Goal: Information Seeking & Learning: Compare options

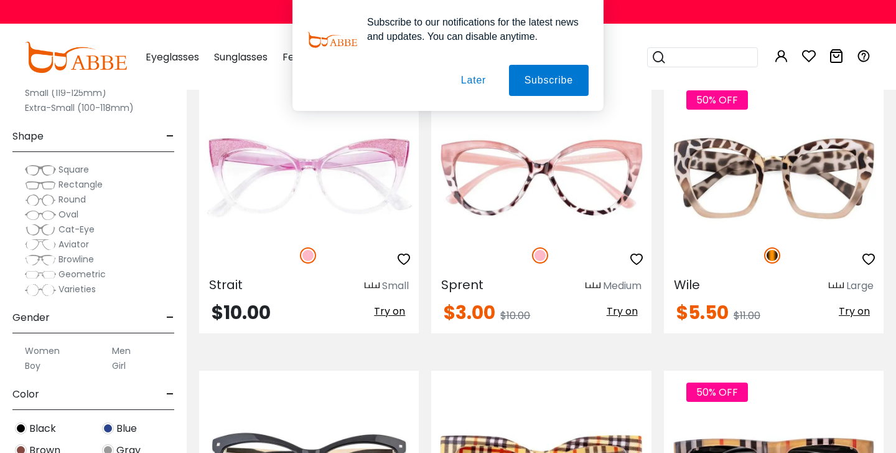
scroll to position [1500, 0]
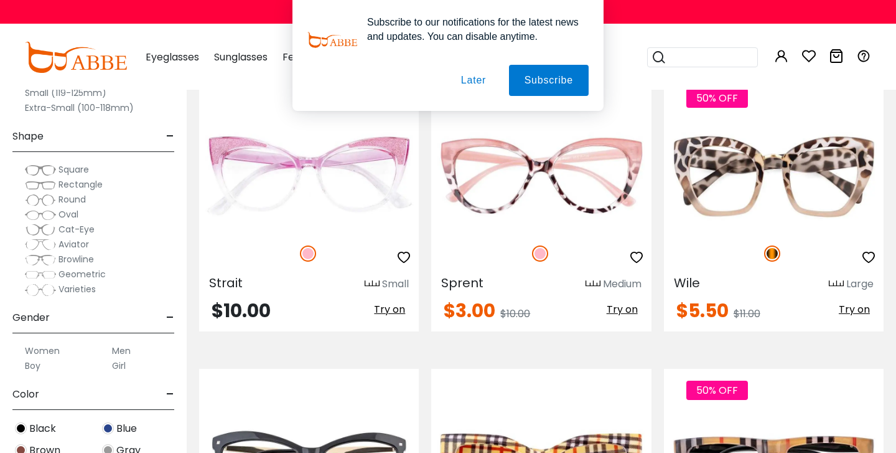
click at [476, 80] on button "Later" at bounding box center [474, 80] width 56 height 31
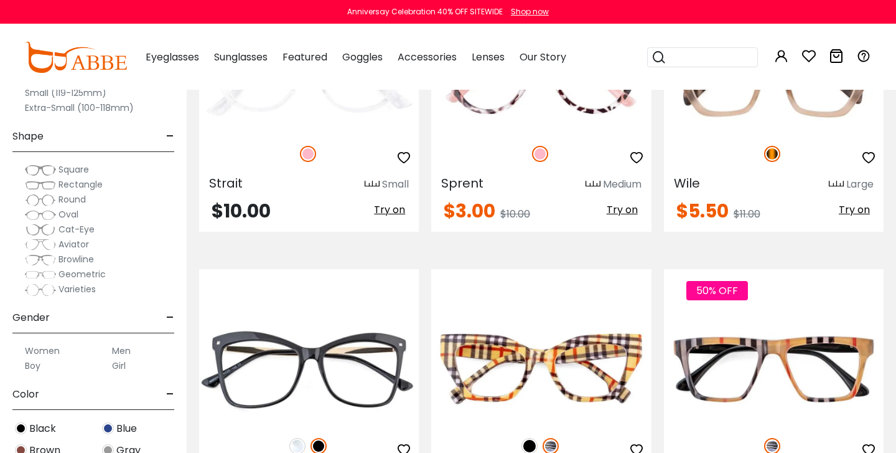
scroll to position [1744, 0]
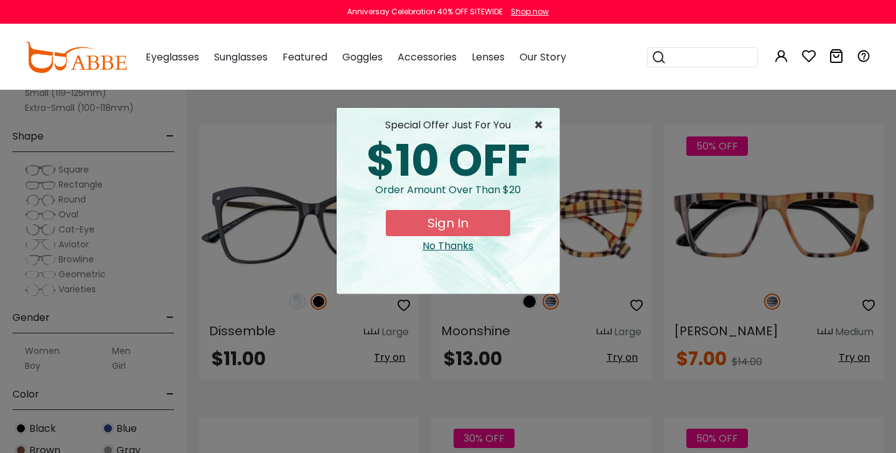
click at [535, 123] on span "×" at bounding box center [542, 125] width 16 height 15
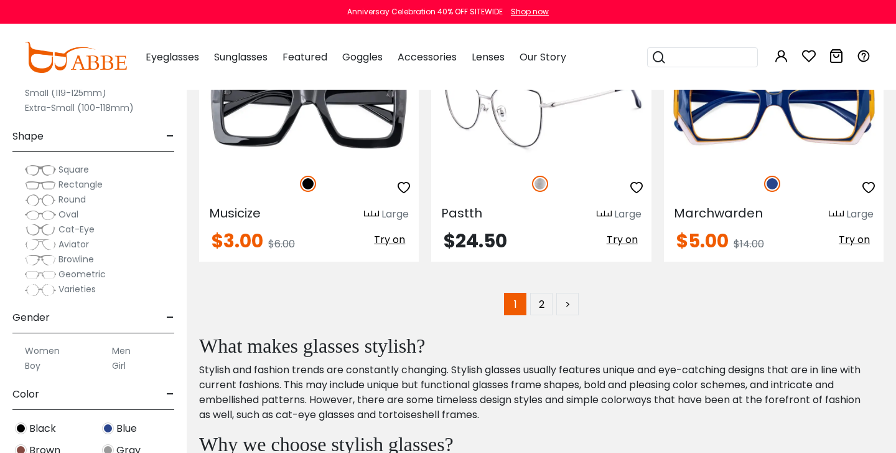
scroll to position [5949, 0]
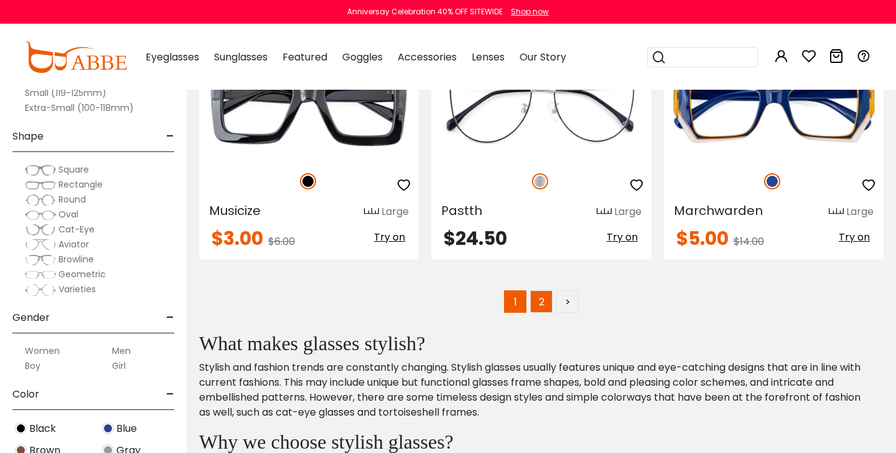
click at [542, 302] on link "2" at bounding box center [541, 301] width 22 height 22
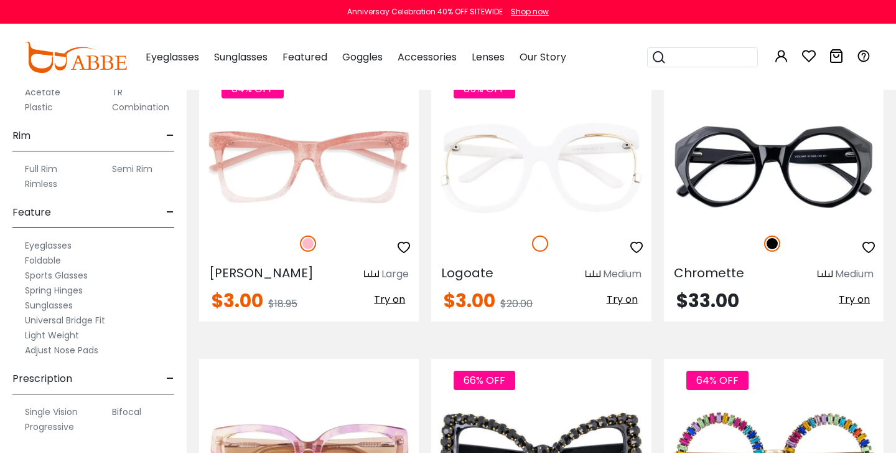
scroll to position [609, 0]
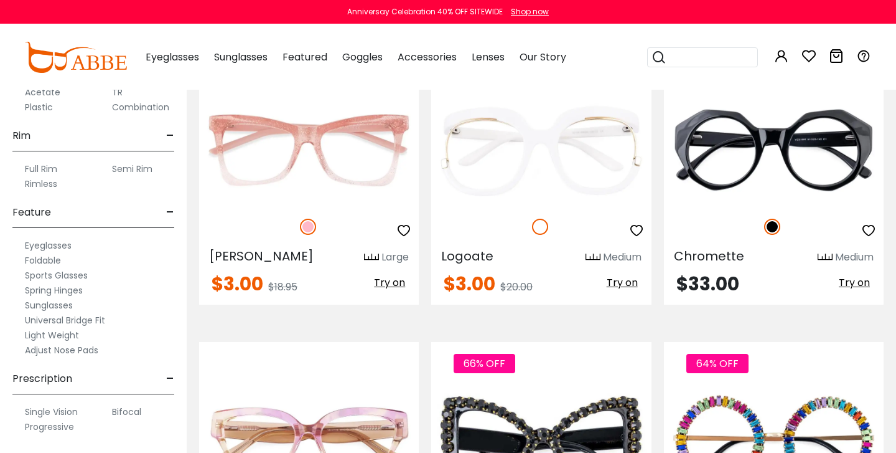
click at [88, 321] on label "Universal Bridge Fit" at bounding box center [65, 320] width 80 height 15
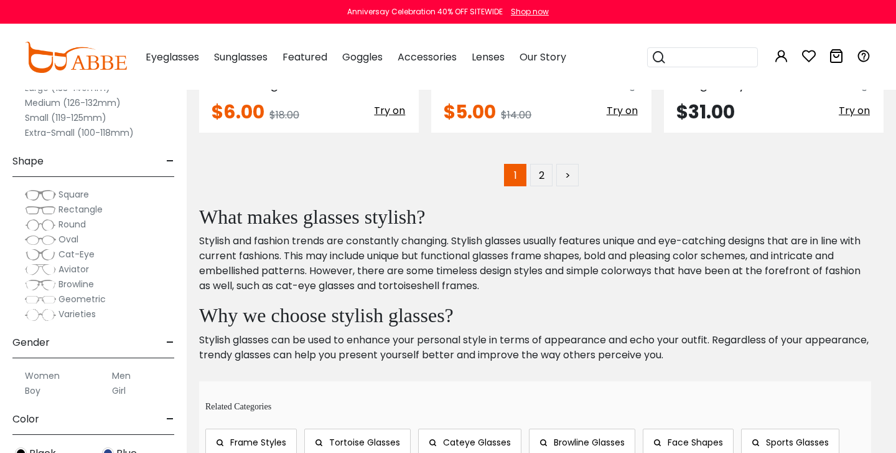
scroll to position [6075, 0]
click at [543, 185] on link "2" at bounding box center [541, 176] width 22 height 22
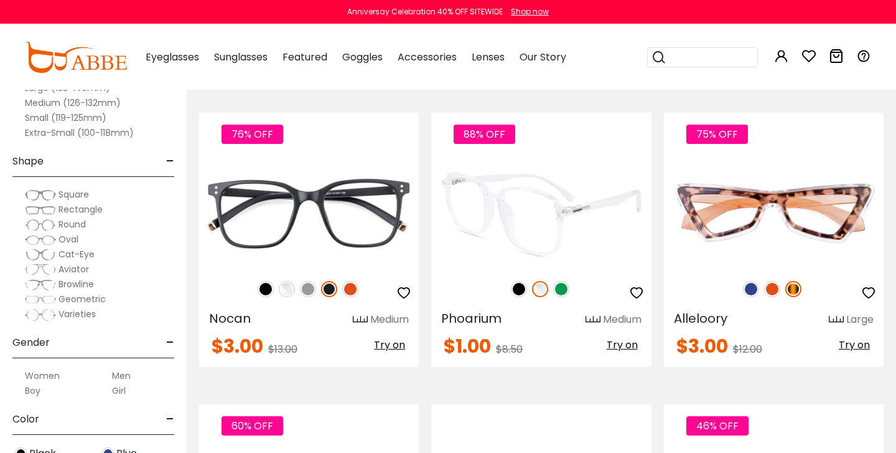
scroll to position [1433, 0]
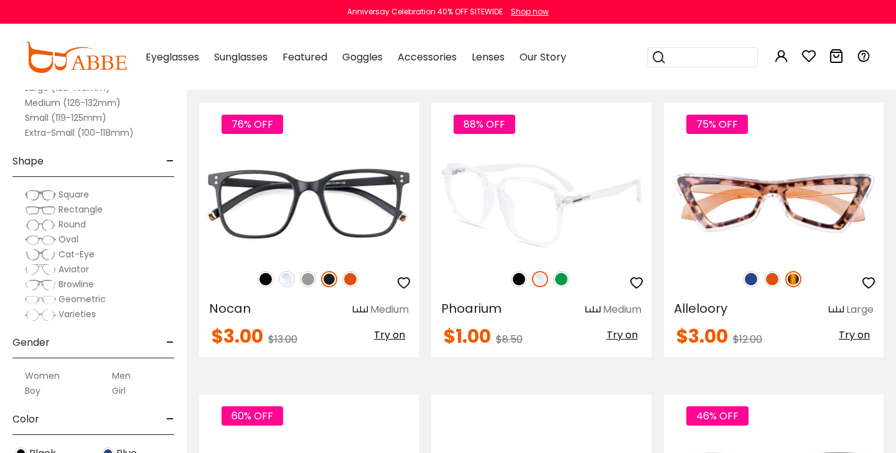
click at [562, 277] on img at bounding box center [561, 279] width 16 height 16
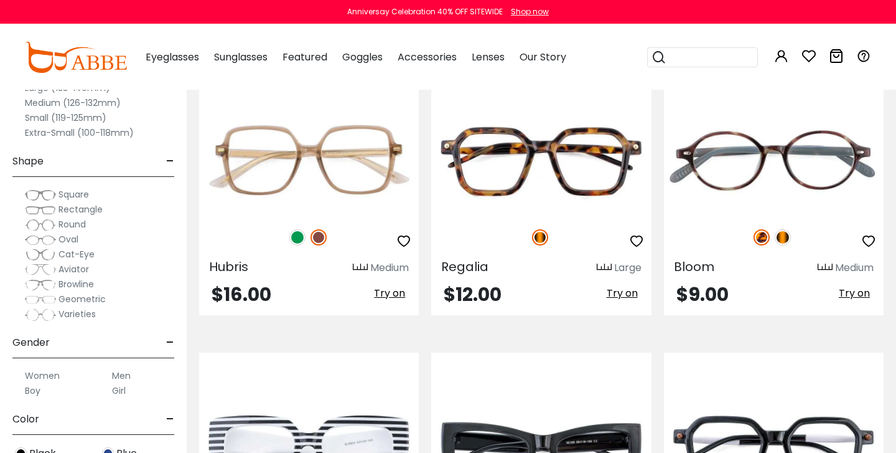
scroll to position [2947, 0]
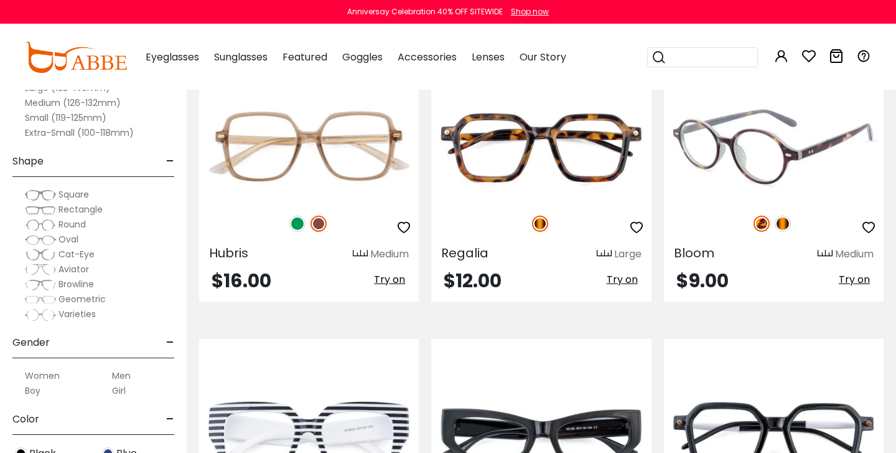
click at [762, 223] on img at bounding box center [762, 223] width 16 height 16
click at [776, 221] on img at bounding box center [783, 223] width 16 height 16
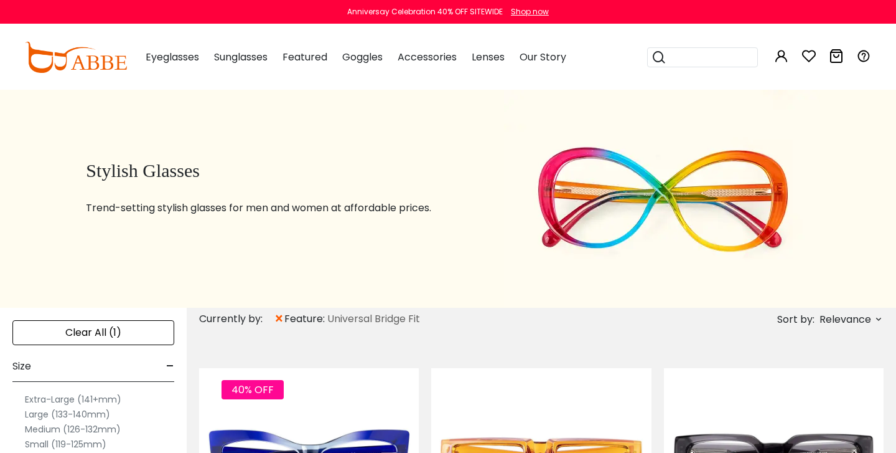
scroll to position [0, 0]
